Goal: Information Seeking & Learning: Learn about a topic

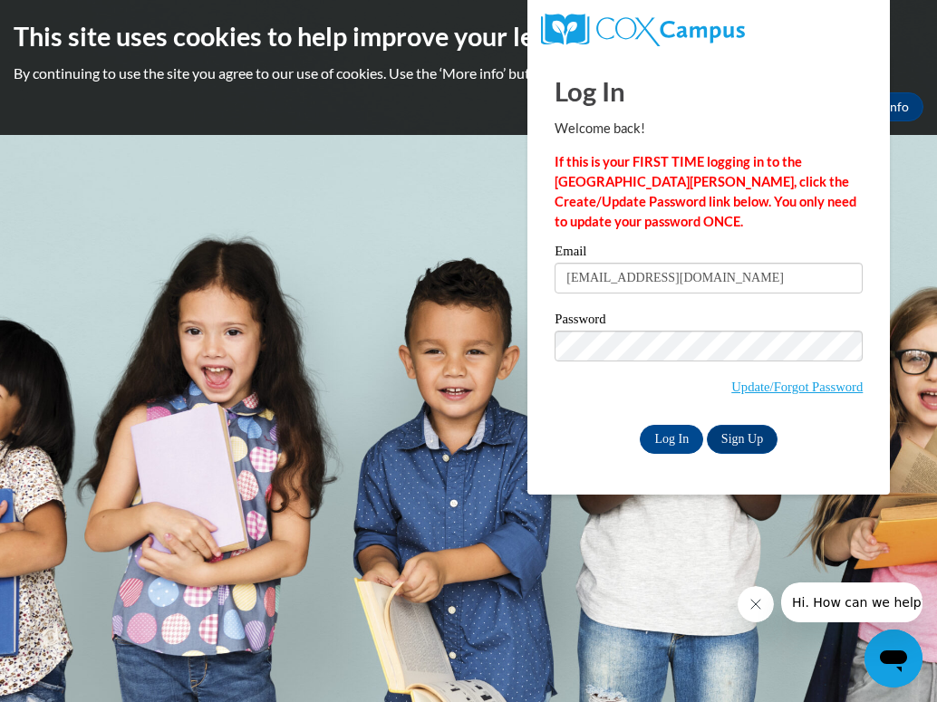
type input "[EMAIL_ADDRESS][DOMAIN_NAME]"
click at [644, 439] on input "Log In" at bounding box center [671, 439] width 63 height 29
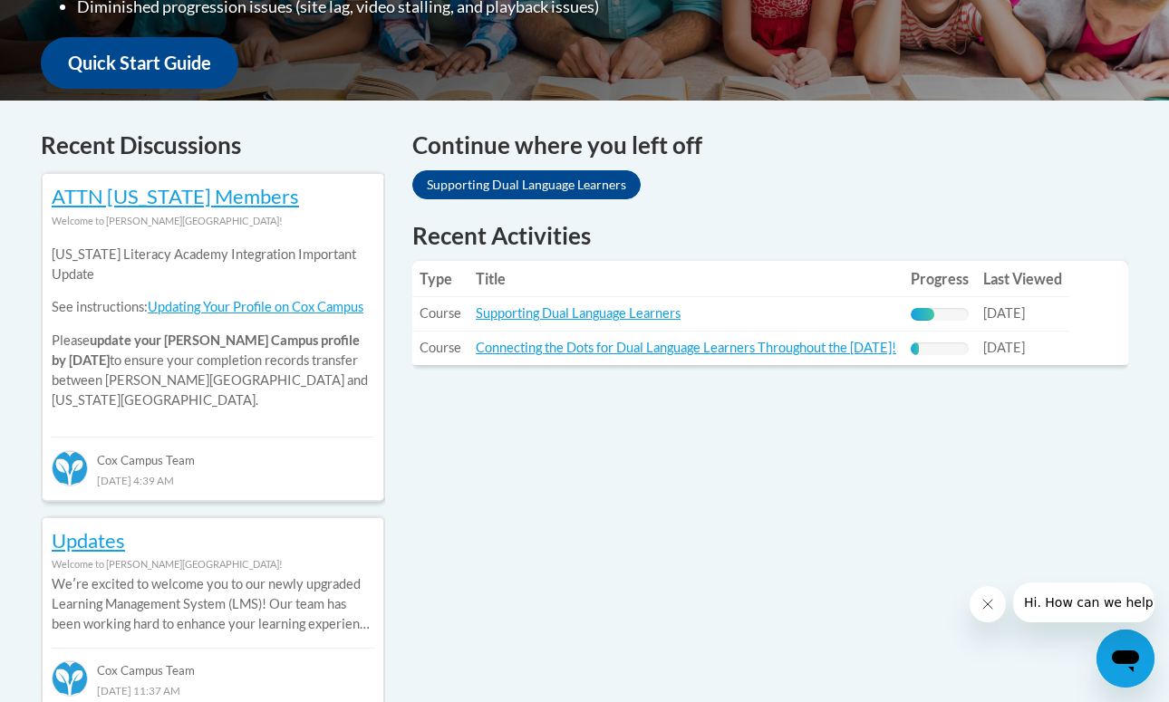
scroll to position [741, 0]
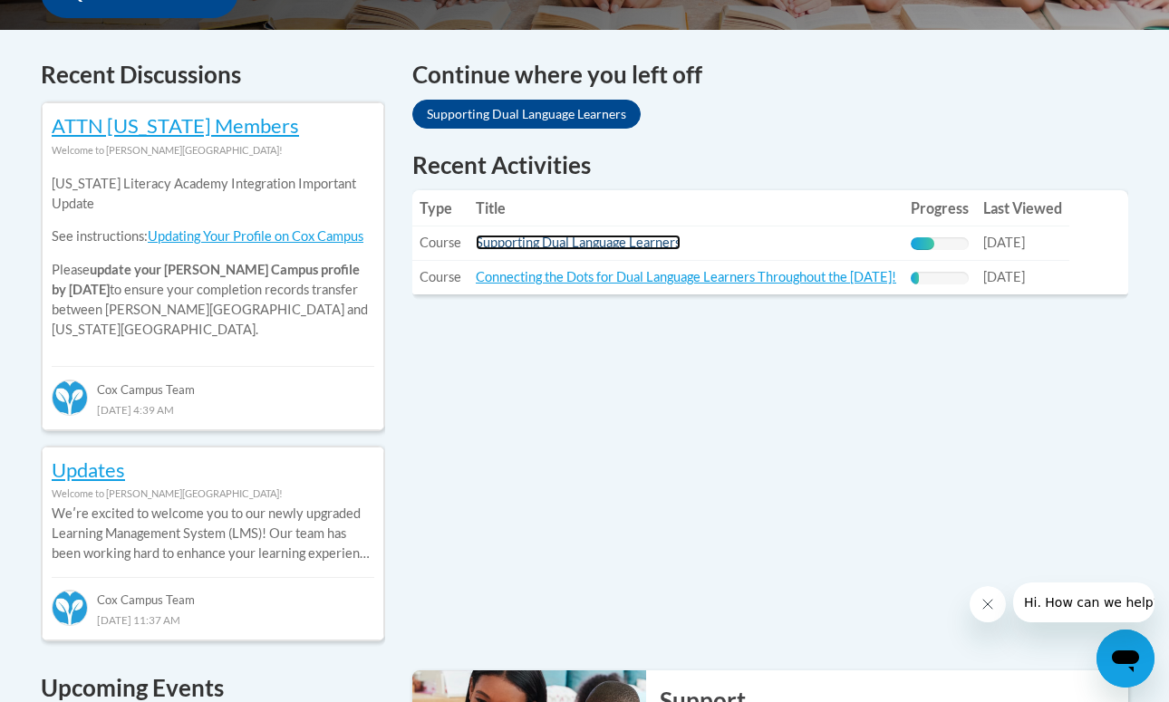
click at [626, 242] on link "Supporting Dual Language Learners" at bounding box center [578, 242] width 205 height 15
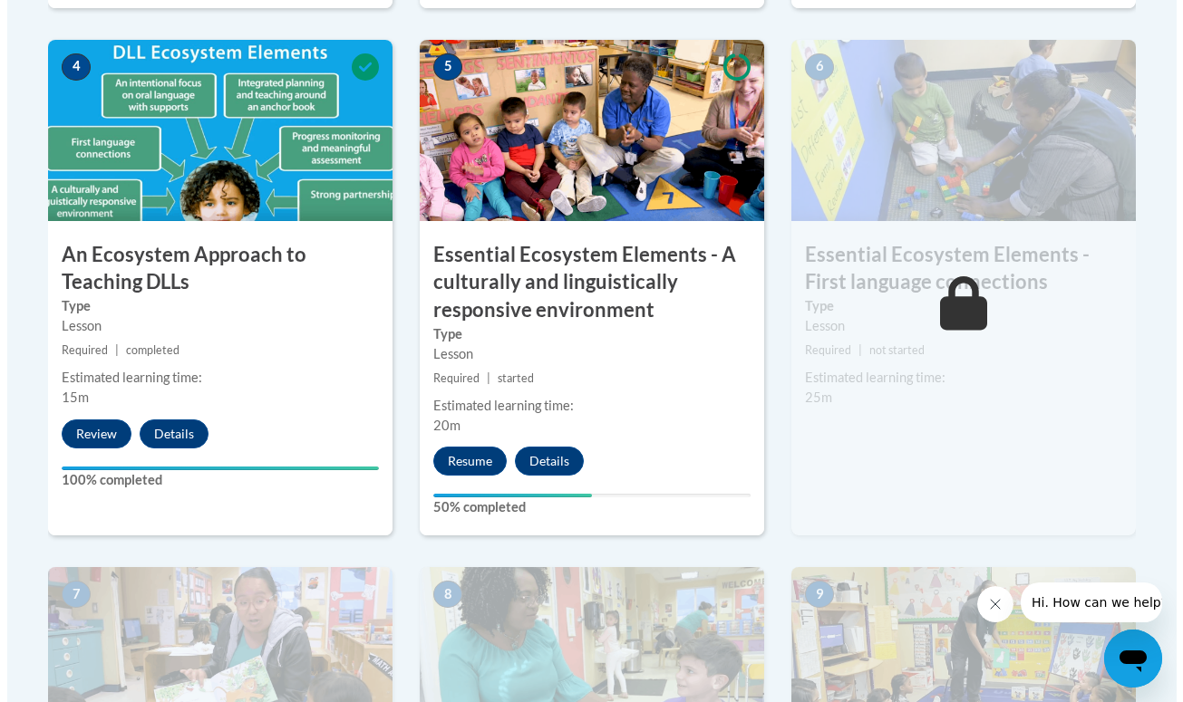
scroll to position [1085, 0]
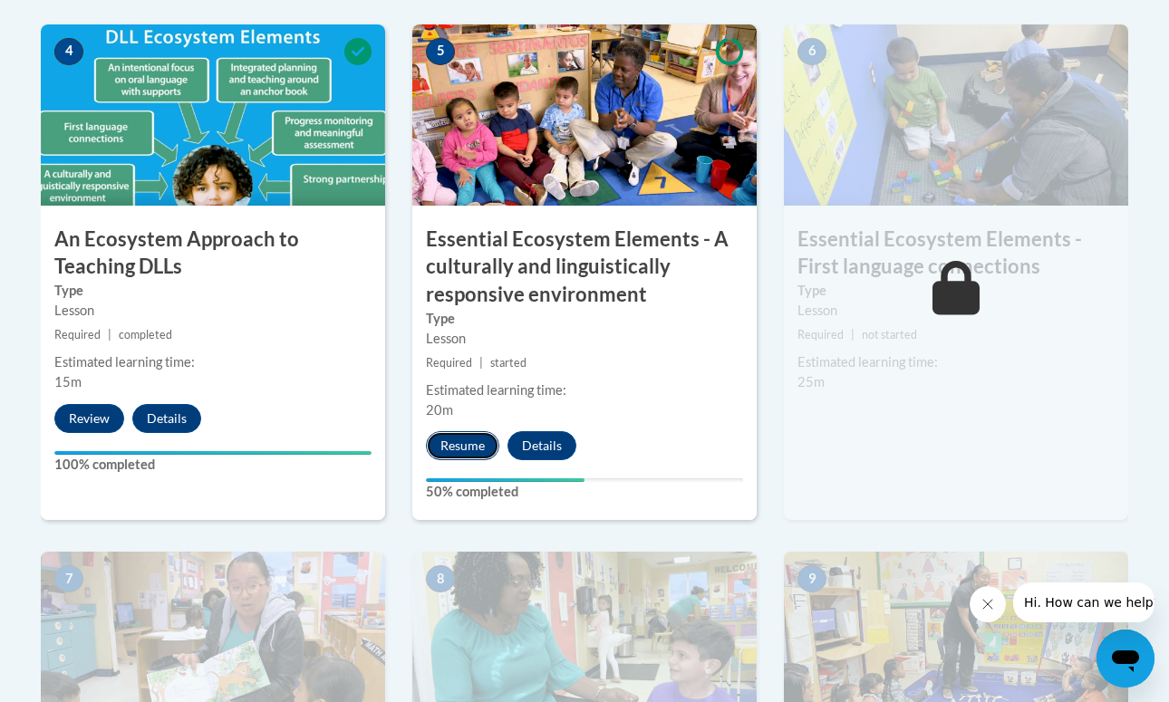
click at [472, 447] on button "Resume" at bounding box center [462, 445] width 73 height 29
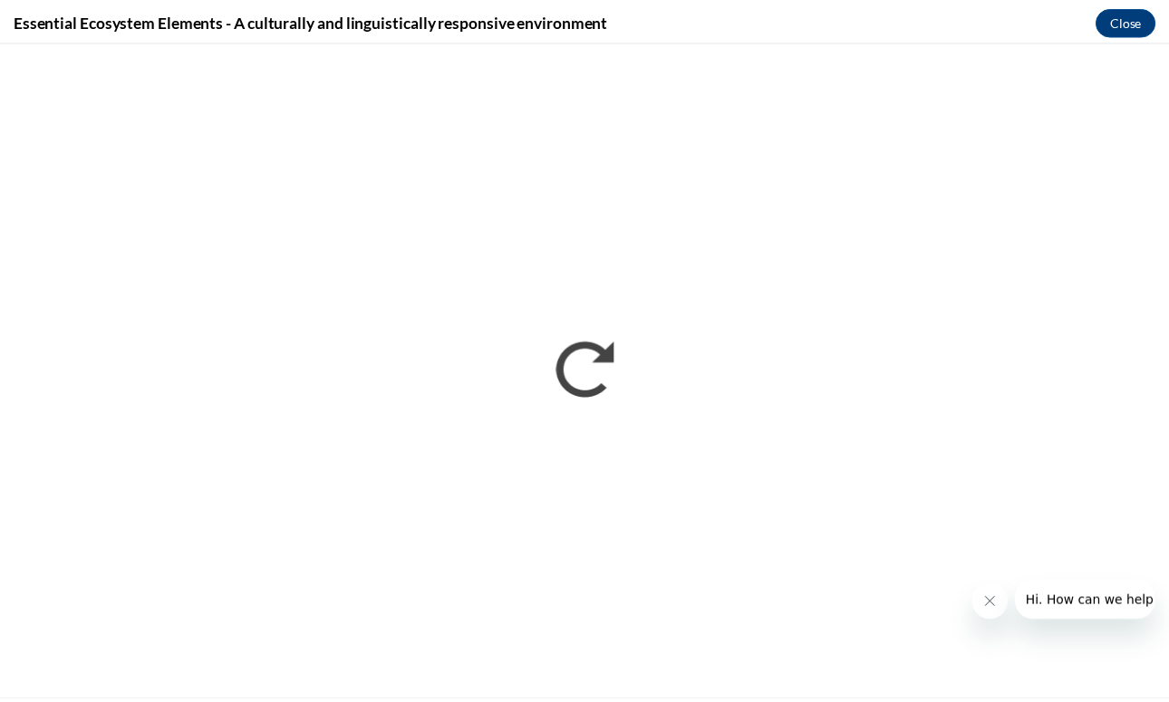
scroll to position [0, 0]
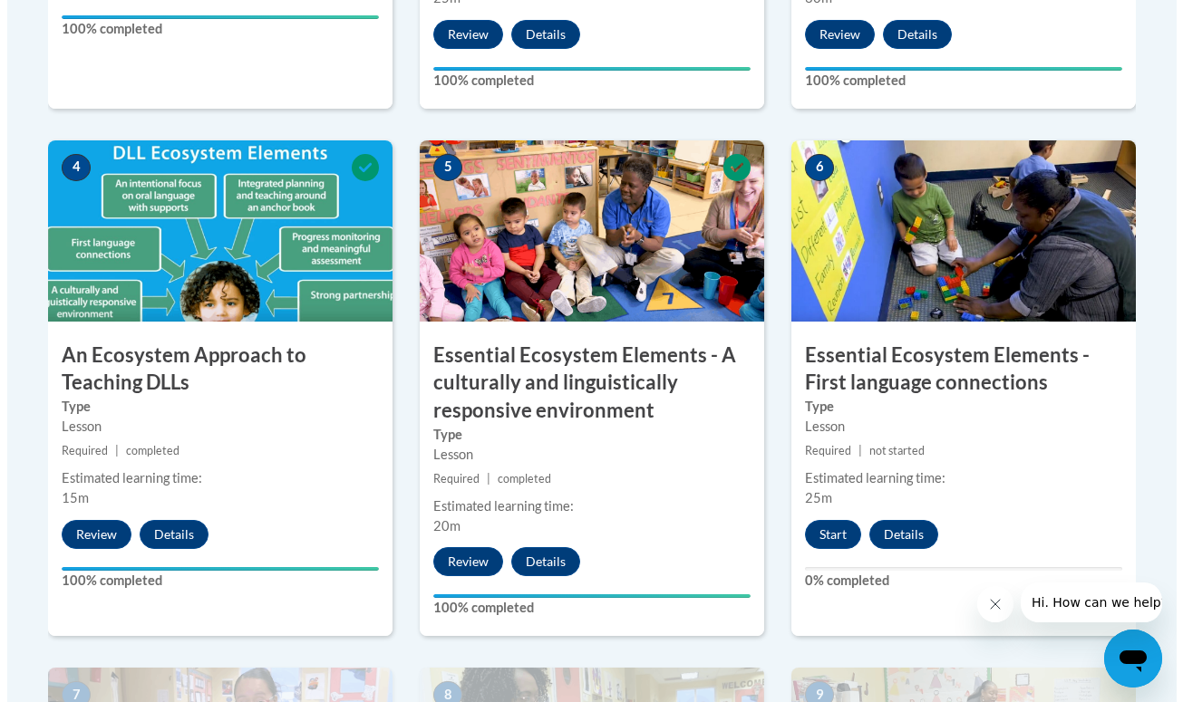
scroll to position [973, 0]
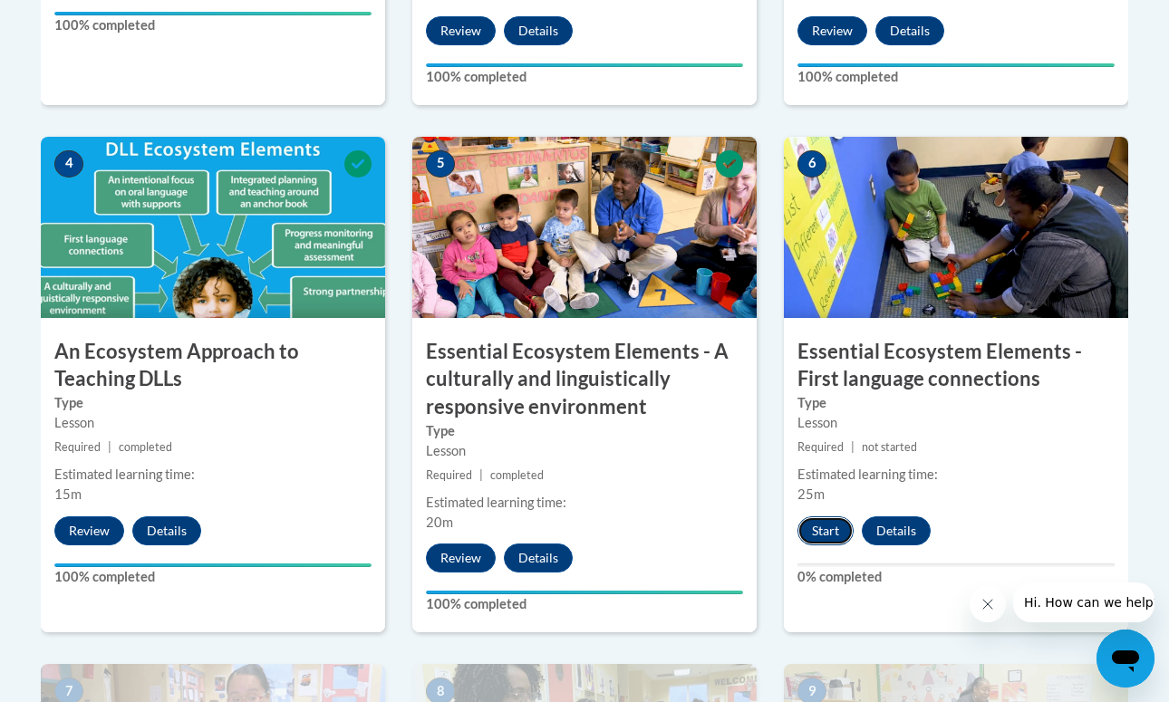
click at [825, 530] on button "Start" at bounding box center [826, 531] width 56 height 29
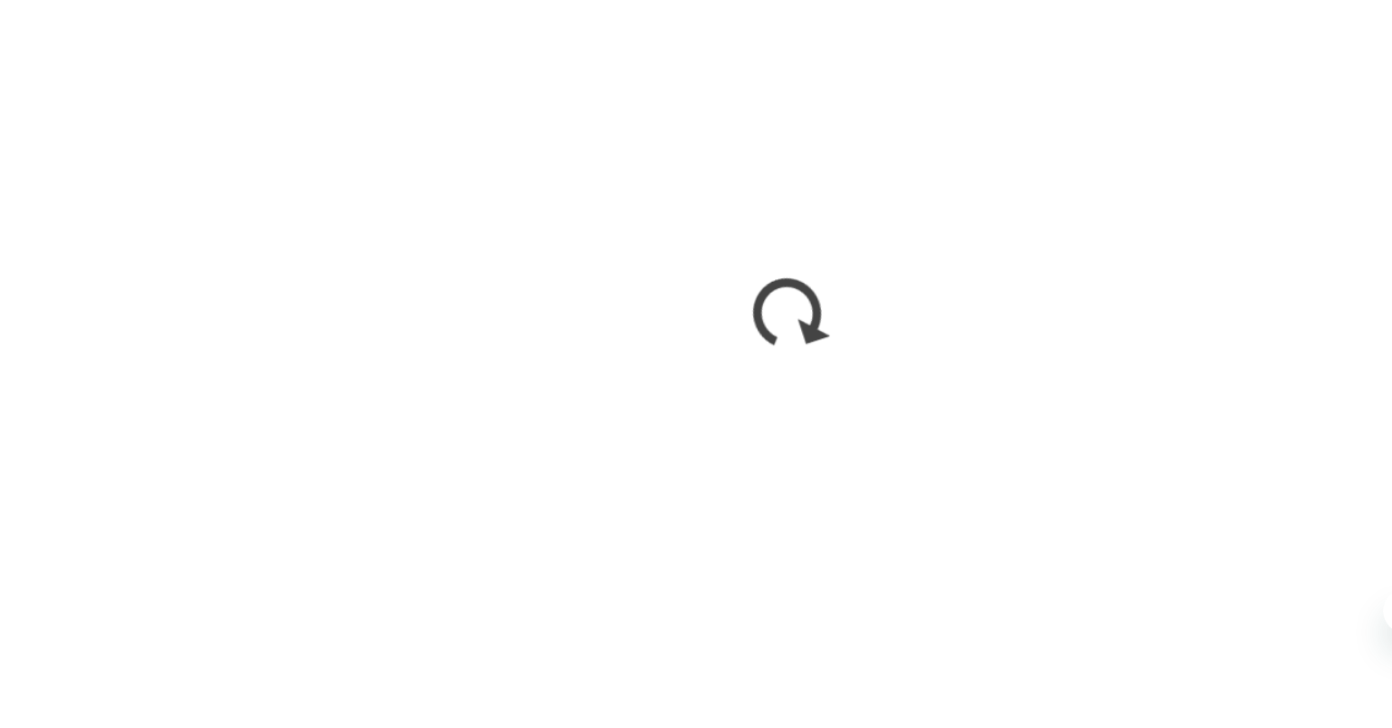
scroll to position [963, 0]
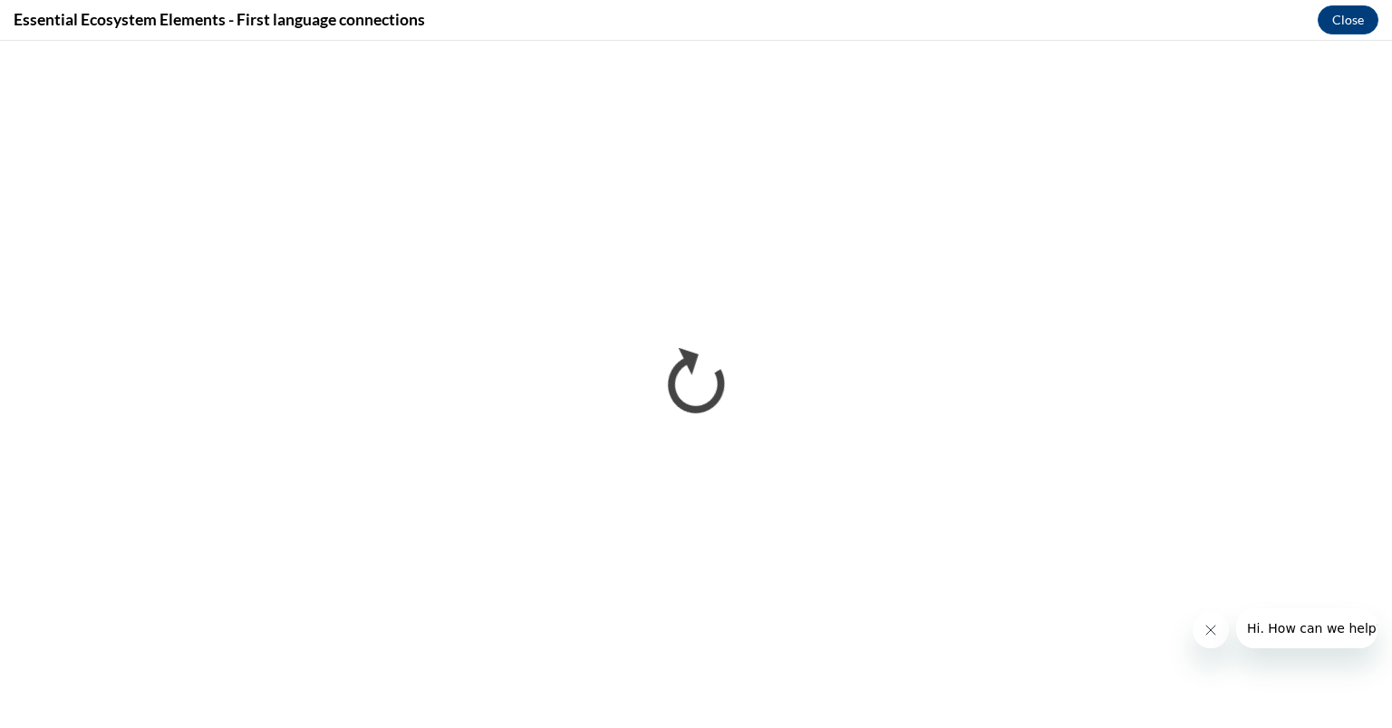
click at [738, 7] on div "Essential Ecosystem Elements - First language connections Close" at bounding box center [696, 20] width 1392 height 41
